Goal: Navigation & Orientation: Find specific page/section

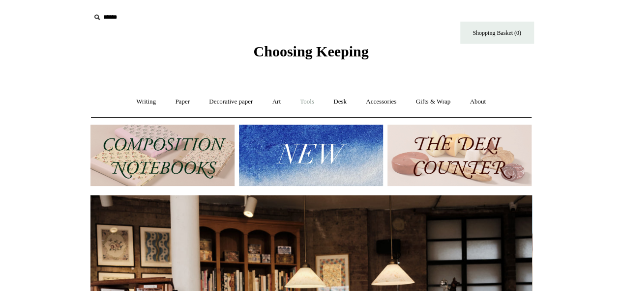
click at [309, 100] on link "Tools +" at bounding box center [307, 102] width 32 height 26
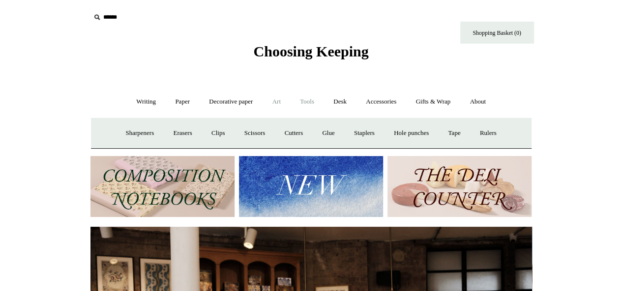
click at [280, 105] on link "Art +" at bounding box center [276, 102] width 26 height 26
click at [234, 100] on link "Decorative paper +" at bounding box center [230, 102] width 61 height 26
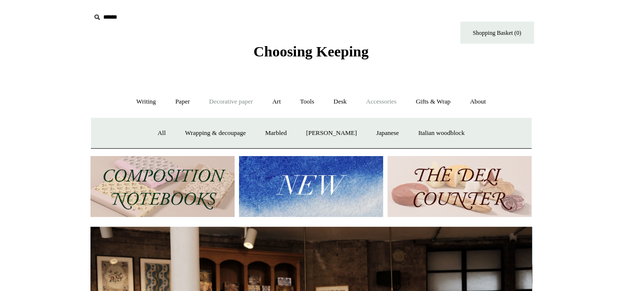
click at [386, 106] on link "Accessories +" at bounding box center [381, 102] width 48 height 26
click at [132, 99] on link "Writing +" at bounding box center [145, 102] width 37 height 26
click at [212, 129] on link "Fountain pens +" at bounding box center [191, 133] width 54 height 26
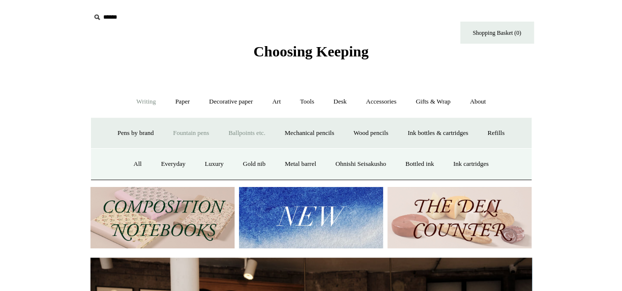
click at [230, 129] on link "Ballpoints etc. +" at bounding box center [247, 133] width 55 height 26
click at [372, 159] on link "Waterbased rollerballs" at bounding box center [367, 164] width 75 height 26
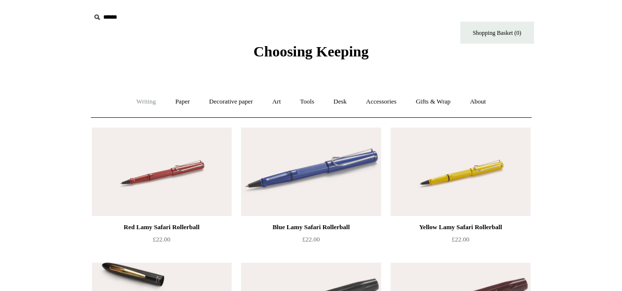
click at [144, 104] on link "Writing +" at bounding box center [145, 102] width 37 height 26
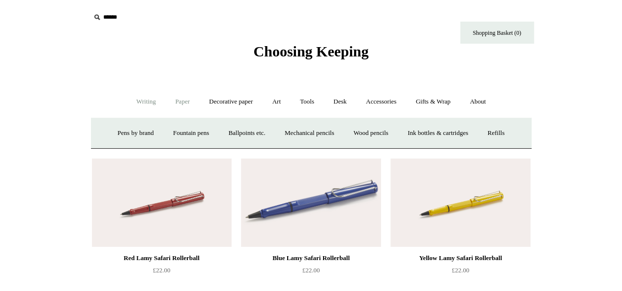
click at [166, 98] on link "Paper +" at bounding box center [182, 102] width 32 height 26
click at [297, 132] on link "Sketchbooks +" at bounding box center [296, 133] width 50 height 26
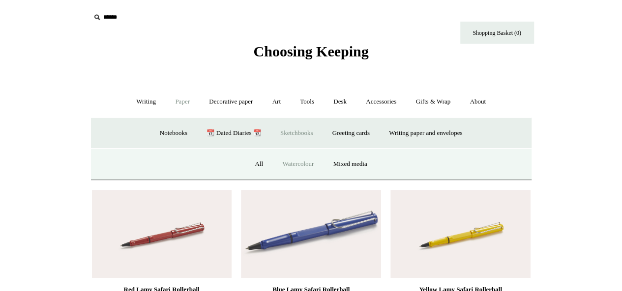
click at [299, 165] on link "Watercolour" at bounding box center [297, 164] width 49 height 26
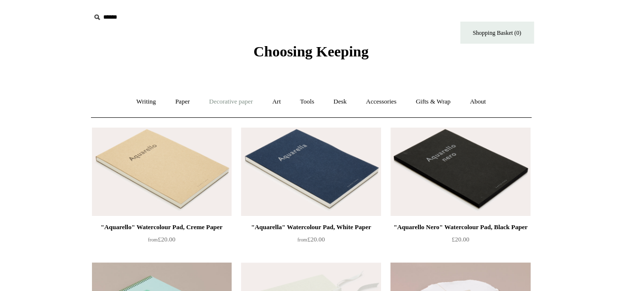
click at [251, 100] on link "Decorative paper +" at bounding box center [230, 102] width 61 height 26
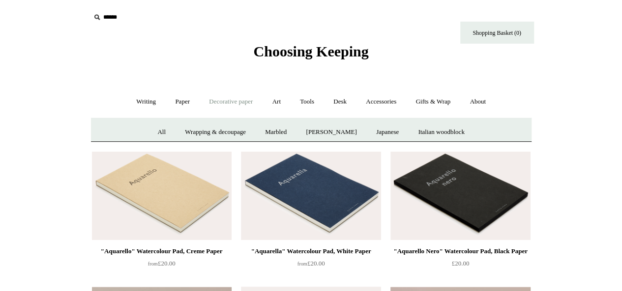
click at [251, 100] on link "Decorative paper -" at bounding box center [230, 102] width 61 height 26
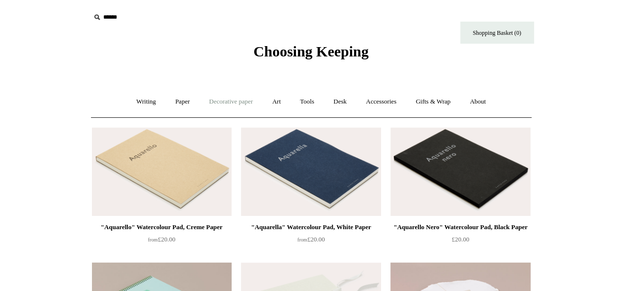
click at [251, 100] on link "Decorative paper +" at bounding box center [230, 102] width 61 height 26
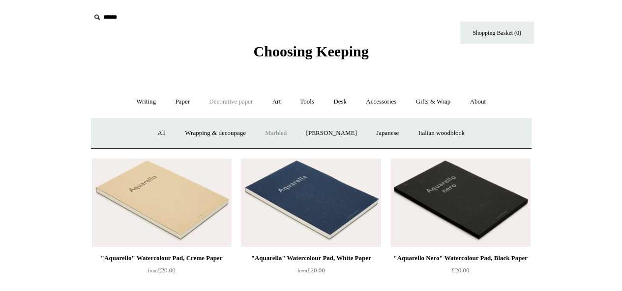
click at [277, 128] on link "Marbled" at bounding box center [275, 133] width 39 height 26
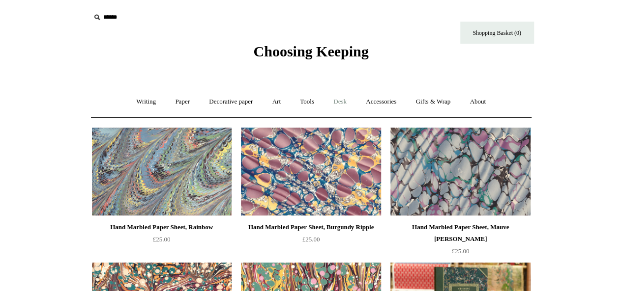
click at [344, 96] on link "Desk +" at bounding box center [339, 102] width 31 height 26
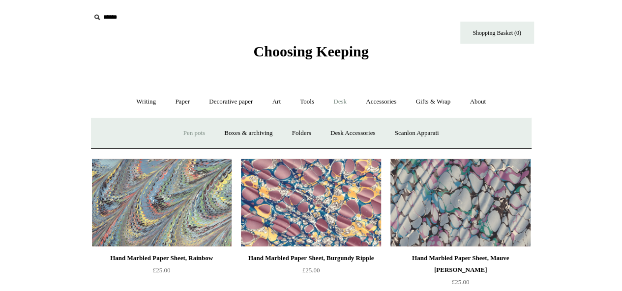
click at [183, 138] on link "Pen pots" at bounding box center [193, 133] width 39 height 26
